Goal: Information Seeking & Learning: Understand process/instructions

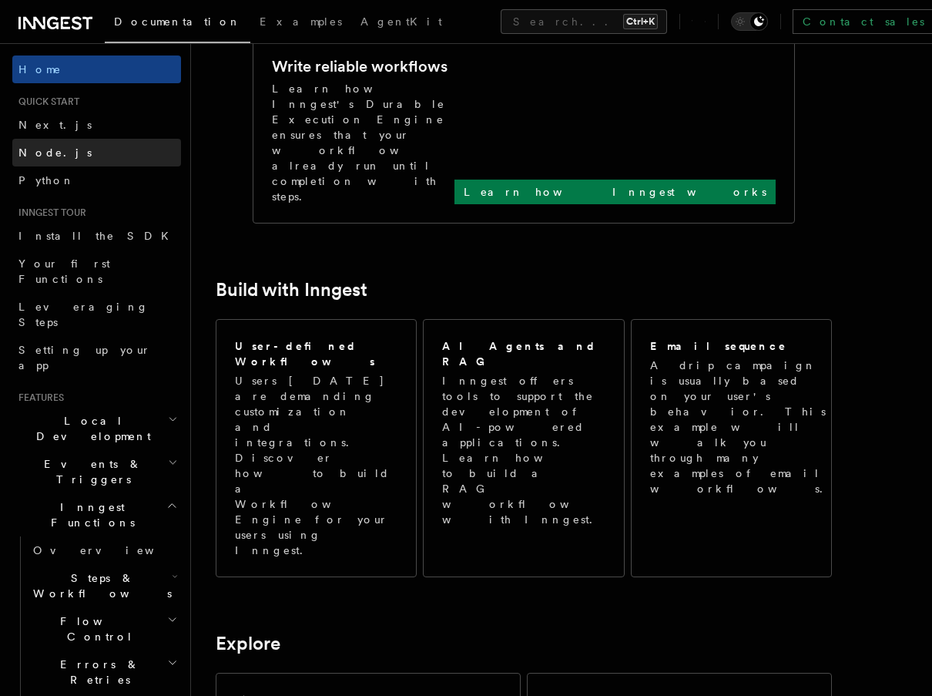
scroll to position [616, 0]
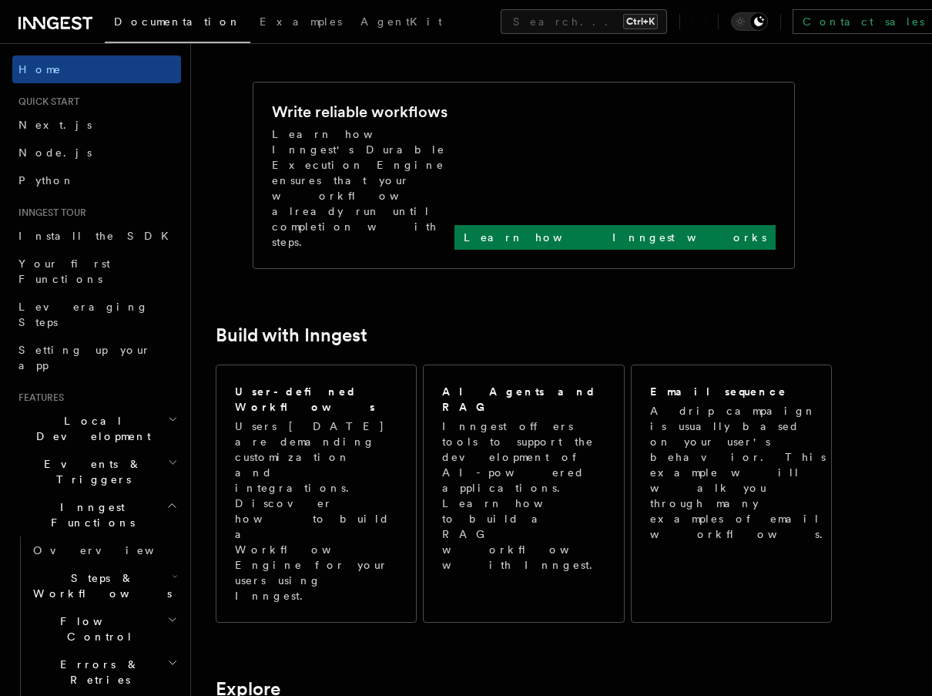
click at [668, 151] on article "Inngest Documentation Inngest is an event-driven durable execution platform tha…" at bounding box center [562, 601] width 692 height 2298
click at [63, 126] on link "Next.js" at bounding box center [96, 125] width 169 height 28
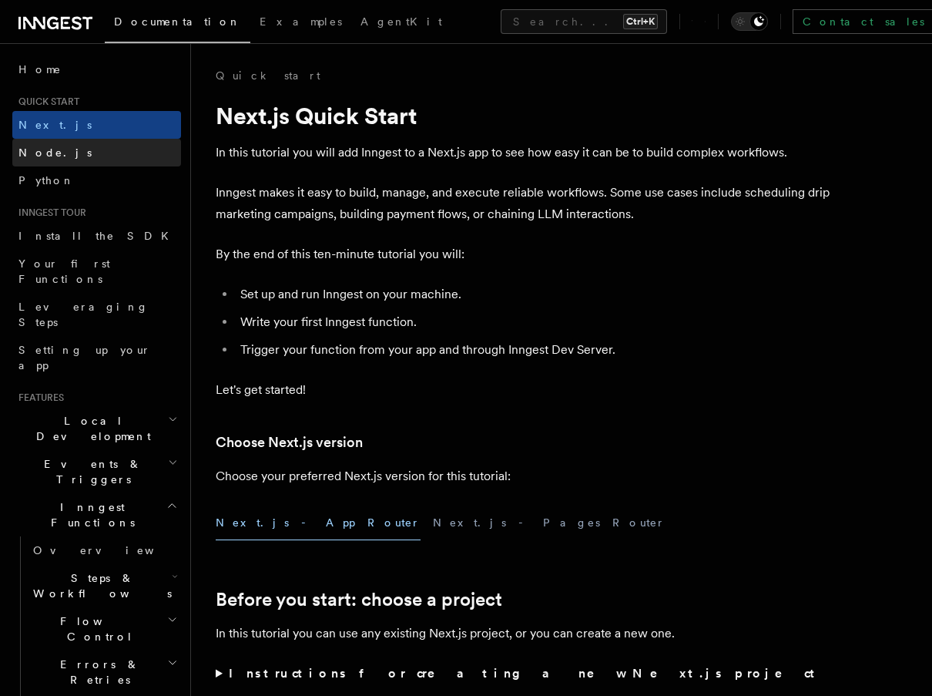
click at [79, 153] on link "Node.js" at bounding box center [96, 153] width 169 height 28
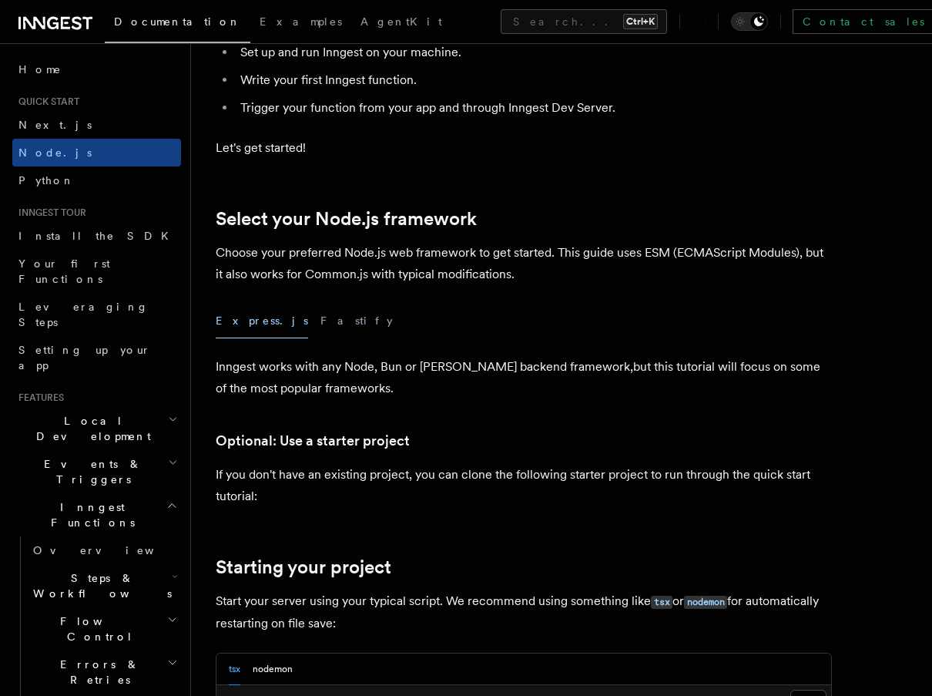
scroll to position [206, 0]
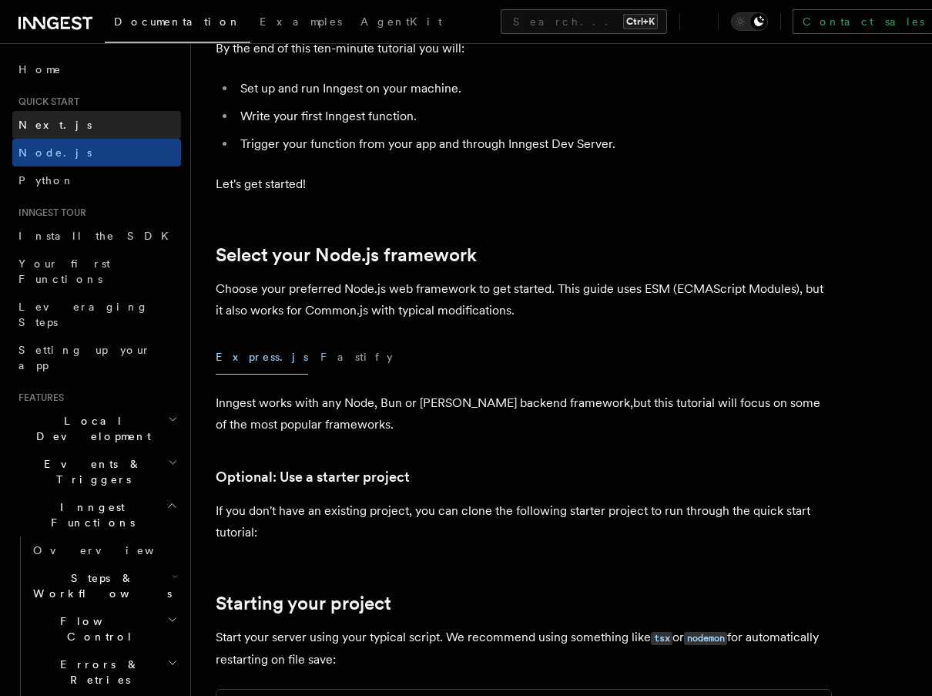
click at [79, 133] on link "Next.js" at bounding box center [96, 125] width 169 height 28
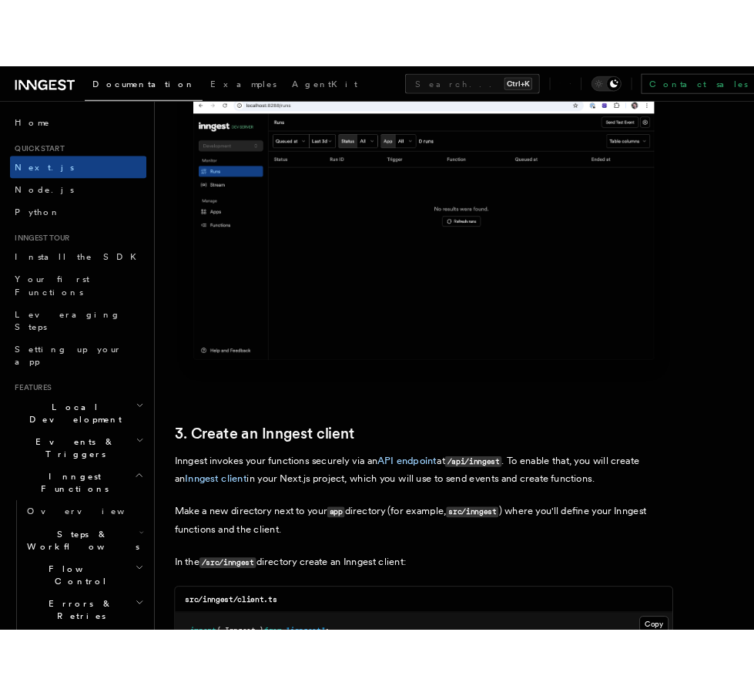
scroll to position [1643, 0]
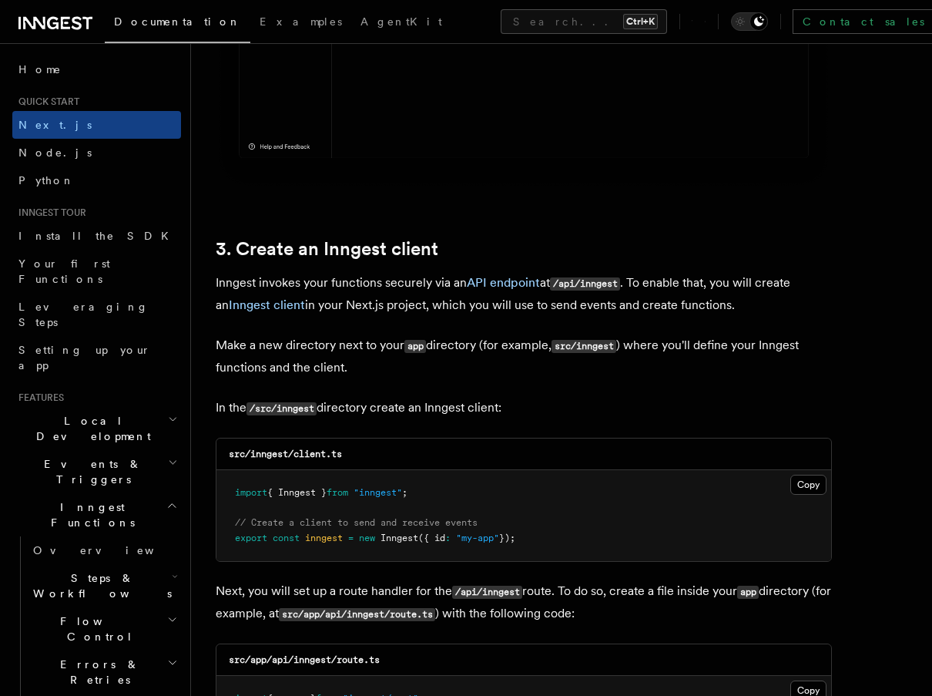
click at [614, 484] on pre "import { Inngest } from "inngest" ; // Create a client to send and receive even…" at bounding box center [523, 515] width 615 height 91
